Goal: Information Seeking & Learning: Find specific fact

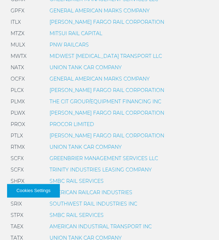
scroll to position [405, 0]
click at [71, 123] on link "PROCOR LIMITED" at bounding box center [72, 123] width 45 height 6
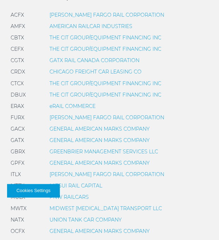
scroll to position [254, 0]
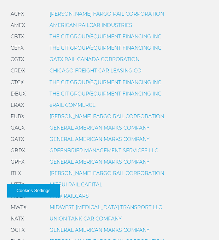
click at [96, 136] on link "GENERAL AMERICAN MARKS COMPANY" at bounding box center [100, 138] width 100 height 6
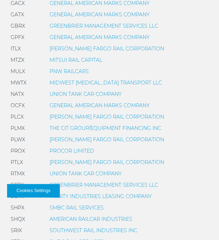
scroll to position [379, 0]
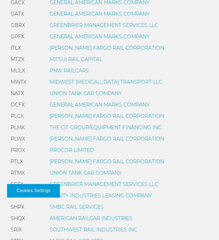
click at [84, 150] on link "PROCOR LIMITED" at bounding box center [72, 150] width 45 height 6
